Goal: Task Accomplishment & Management: Use online tool/utility

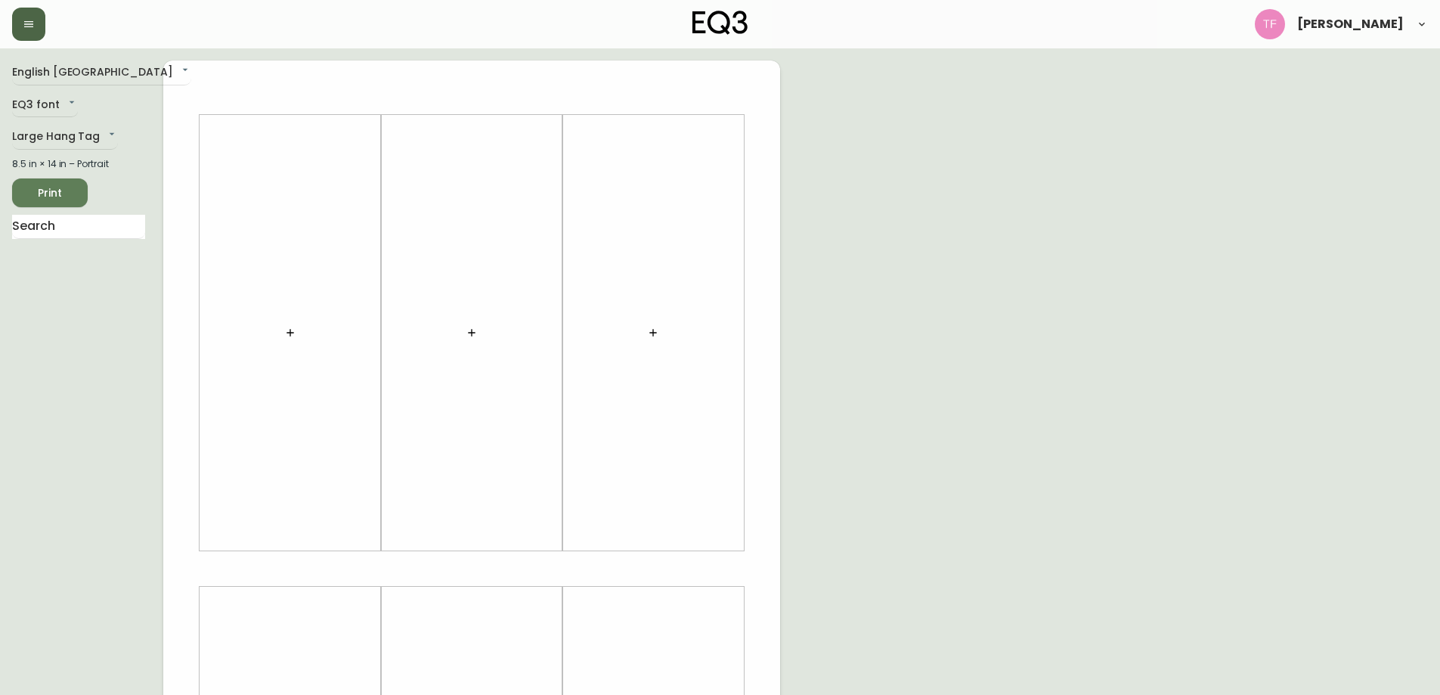
click at [27, 12] on button "button" at bounding box center [28, 24] width 33 height 33
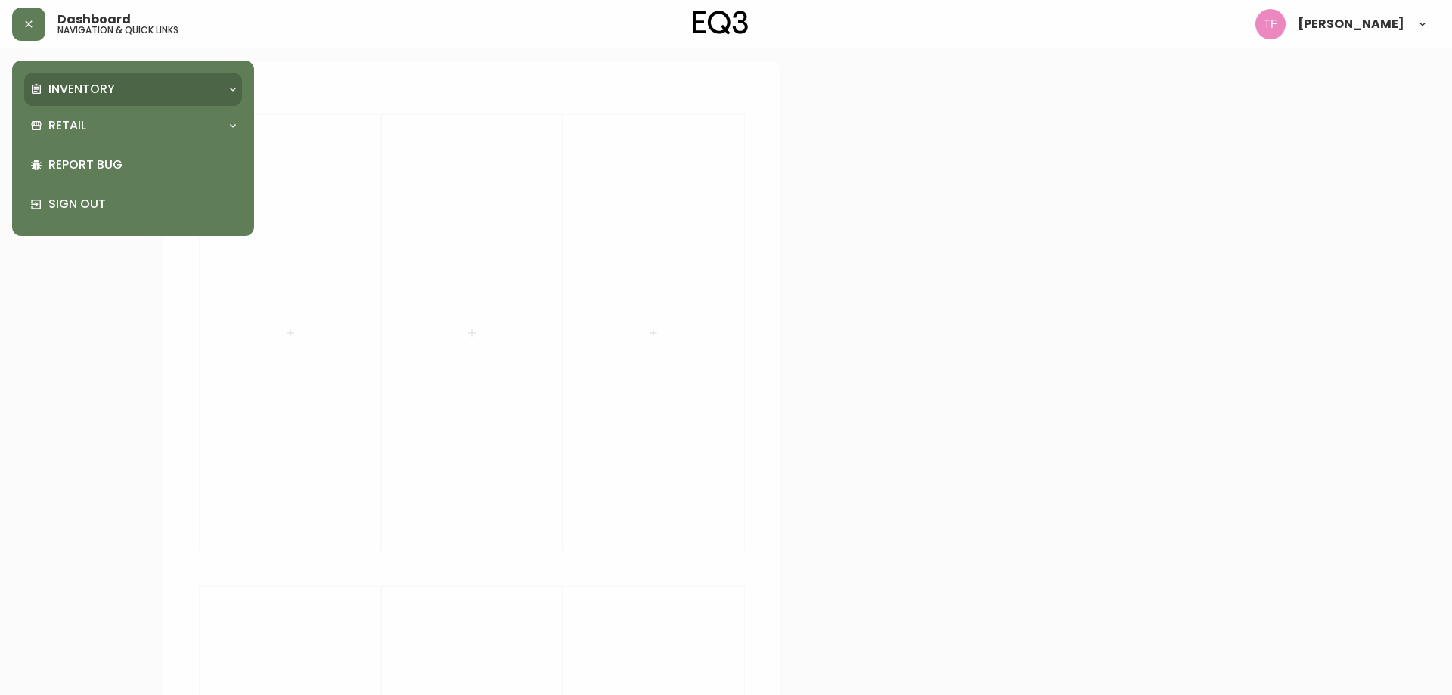
click at [70, 79] on div "Inventory" at bounding box center [133, 89] width 218 height 33
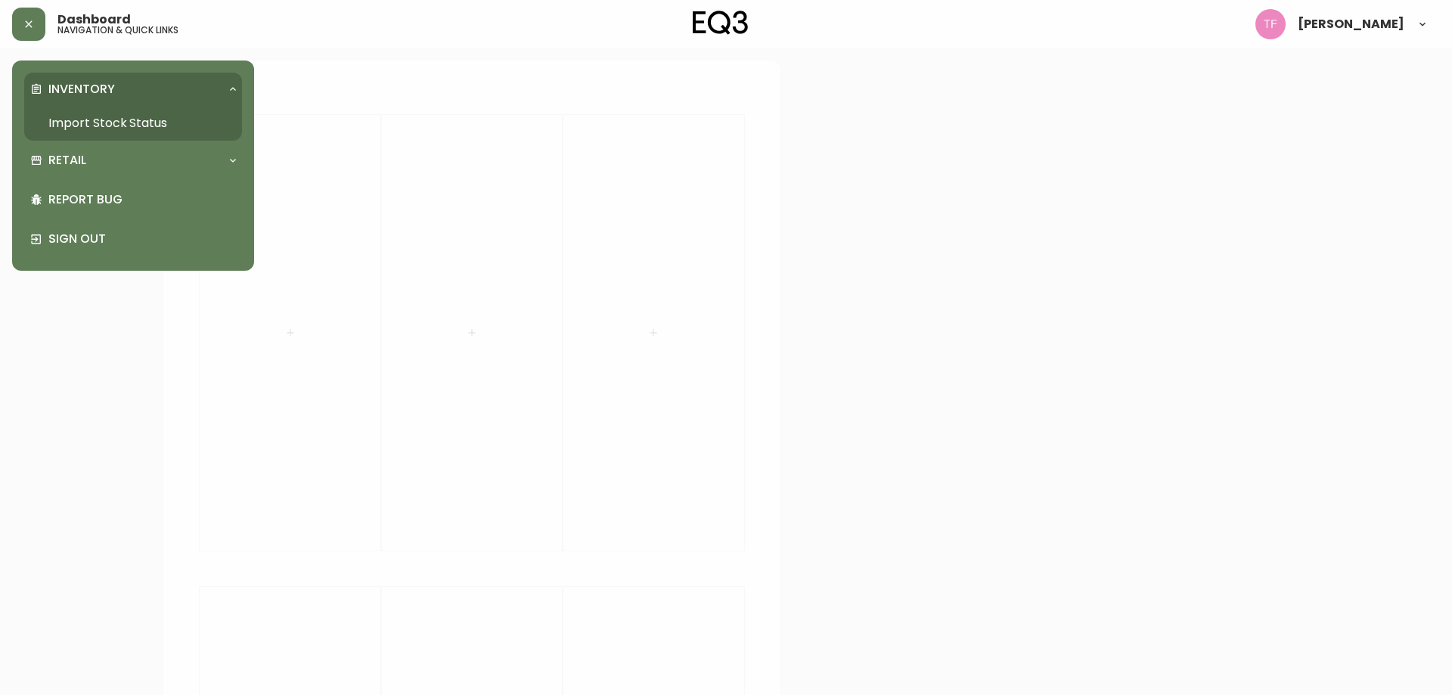
click at [81, 121] on link "Import Stock Status" at bounding box center [133, 123] width 218 height 35
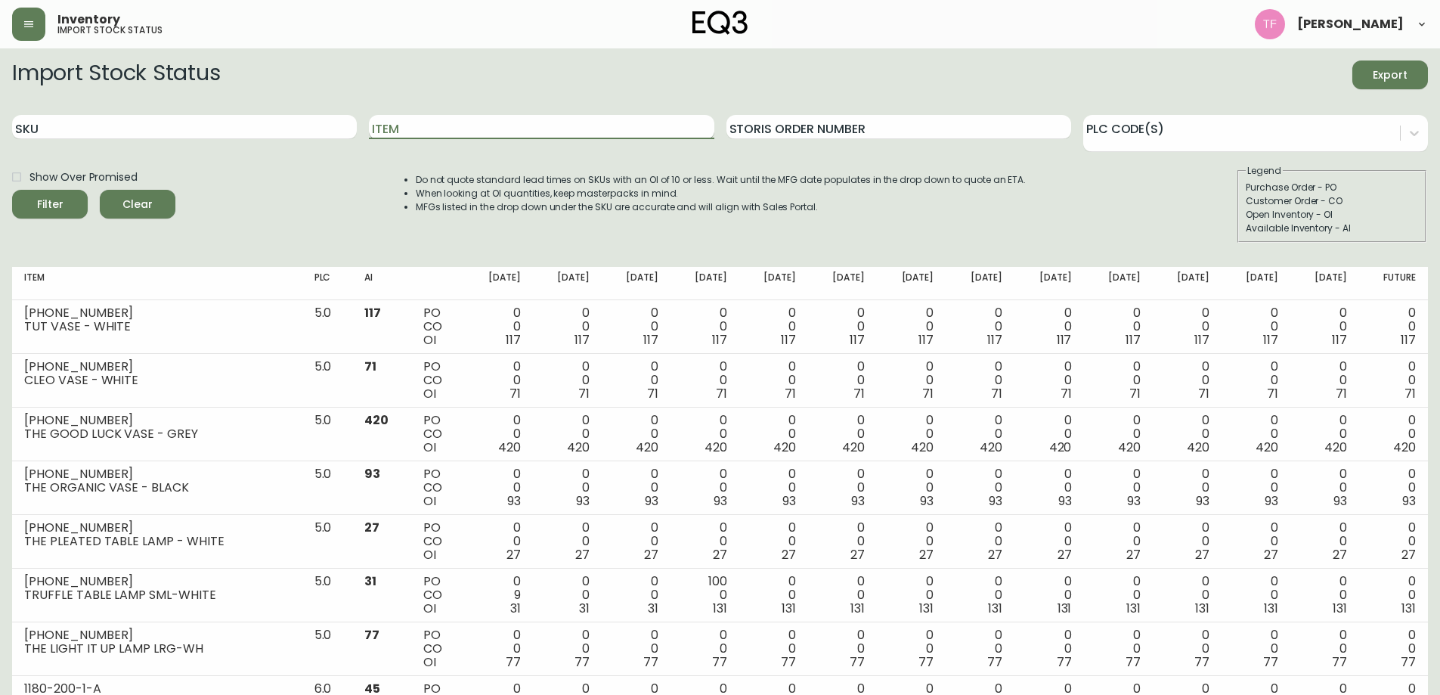
click at [558, 132] on input "Item" at bounding box center [541, 127] width 345 height 24
type input "boom"
click at [12, 190] on button "Filter" at bounding box center [50, 204] width 76 height 29
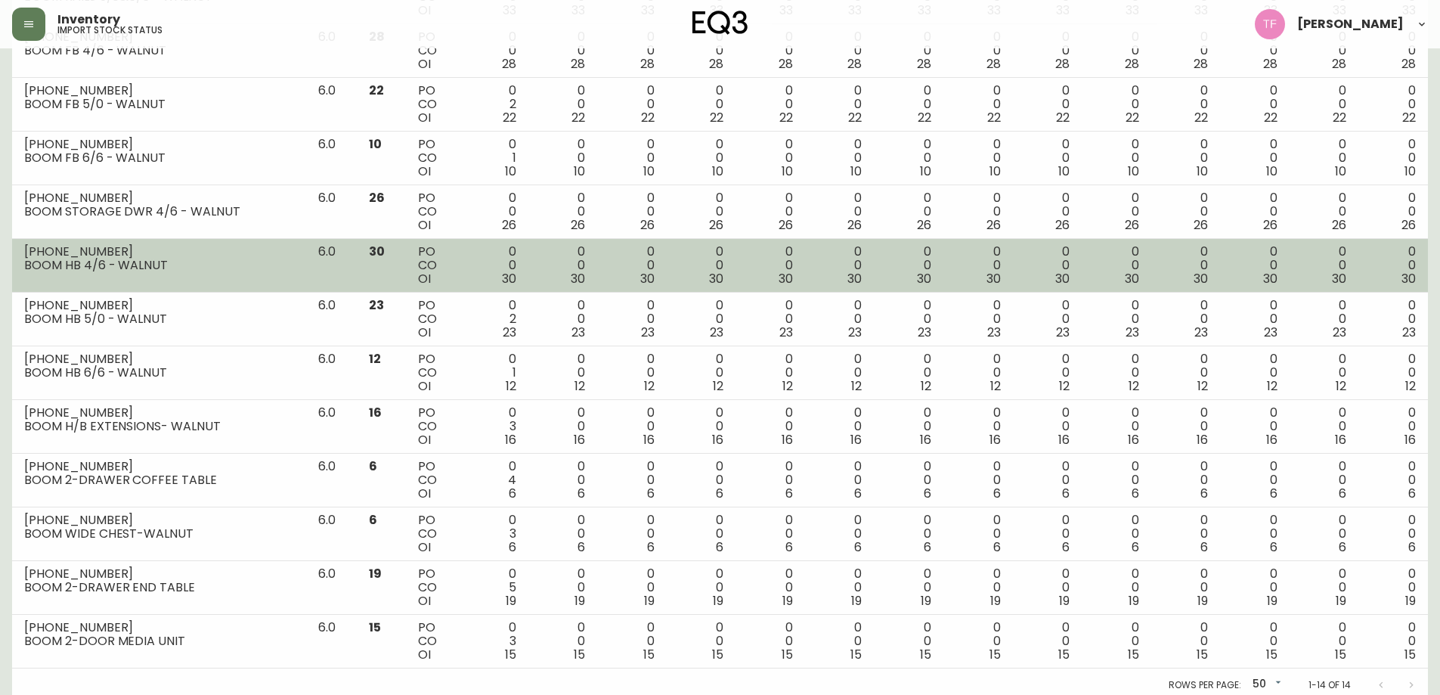
scroll to position [390, 0]
